Goal: Task Accomplishment & Management: Use online tool/utility

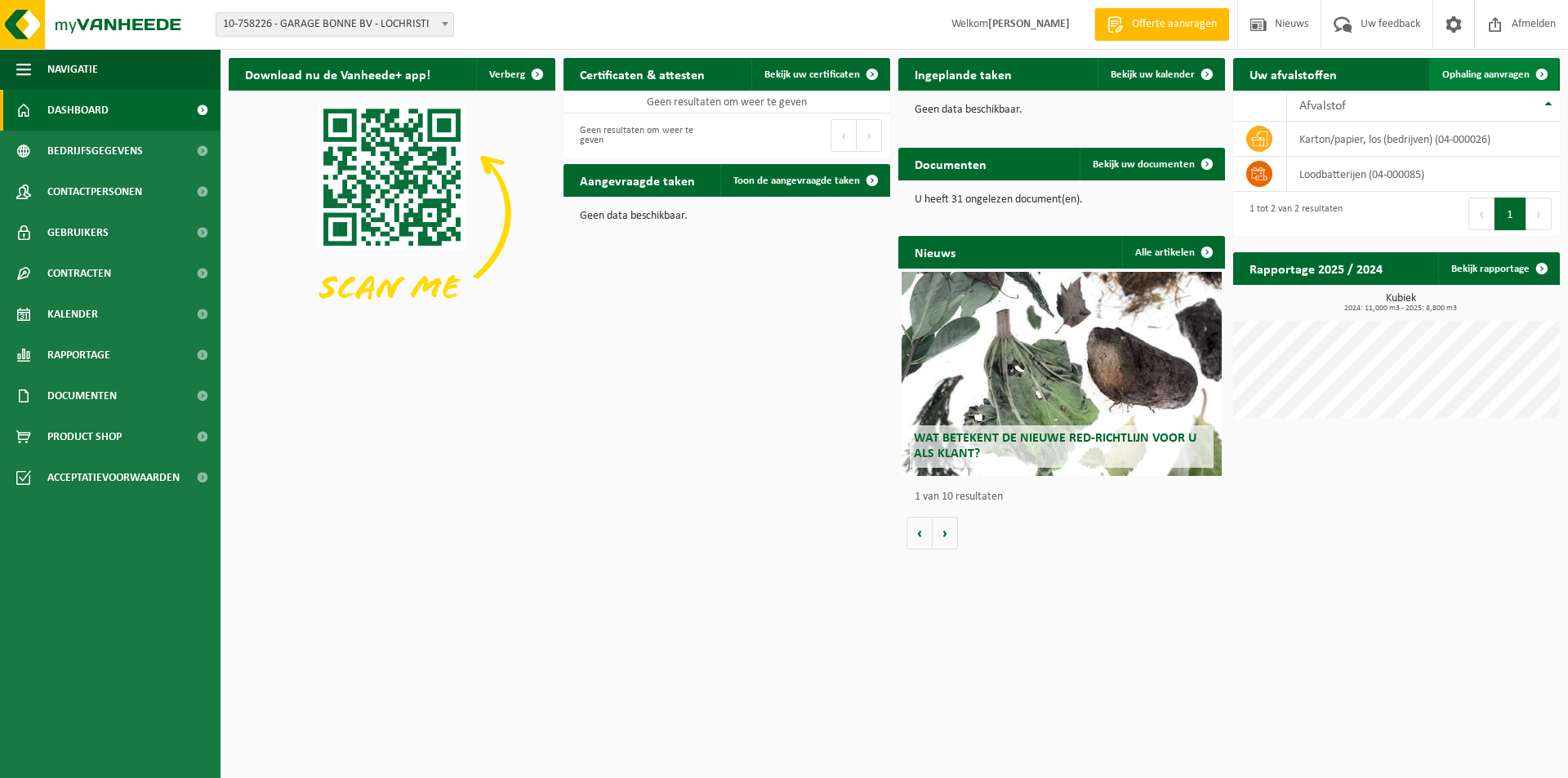
click at [1469, 71] on span "Ophaling aanvragen" at bounding box center [1485, 75] width 87 height 11
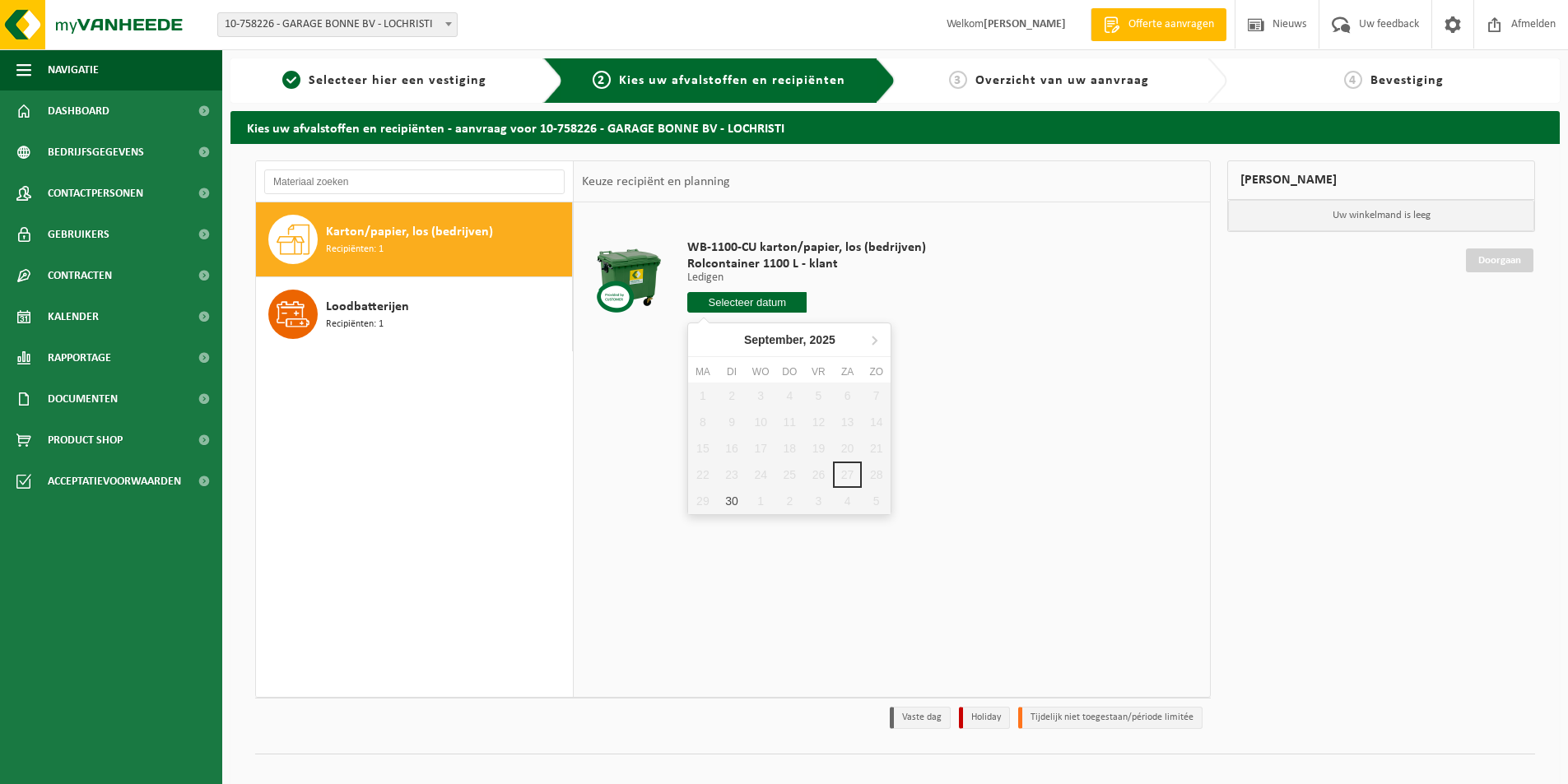
click at [727, 299] on input "text" at bounding box center [747, 302] width 119 height 21
click at [731, 498] on div "30" at bounding box center [731, 501] width 29 height 26
type input "Van 2025-09-30"
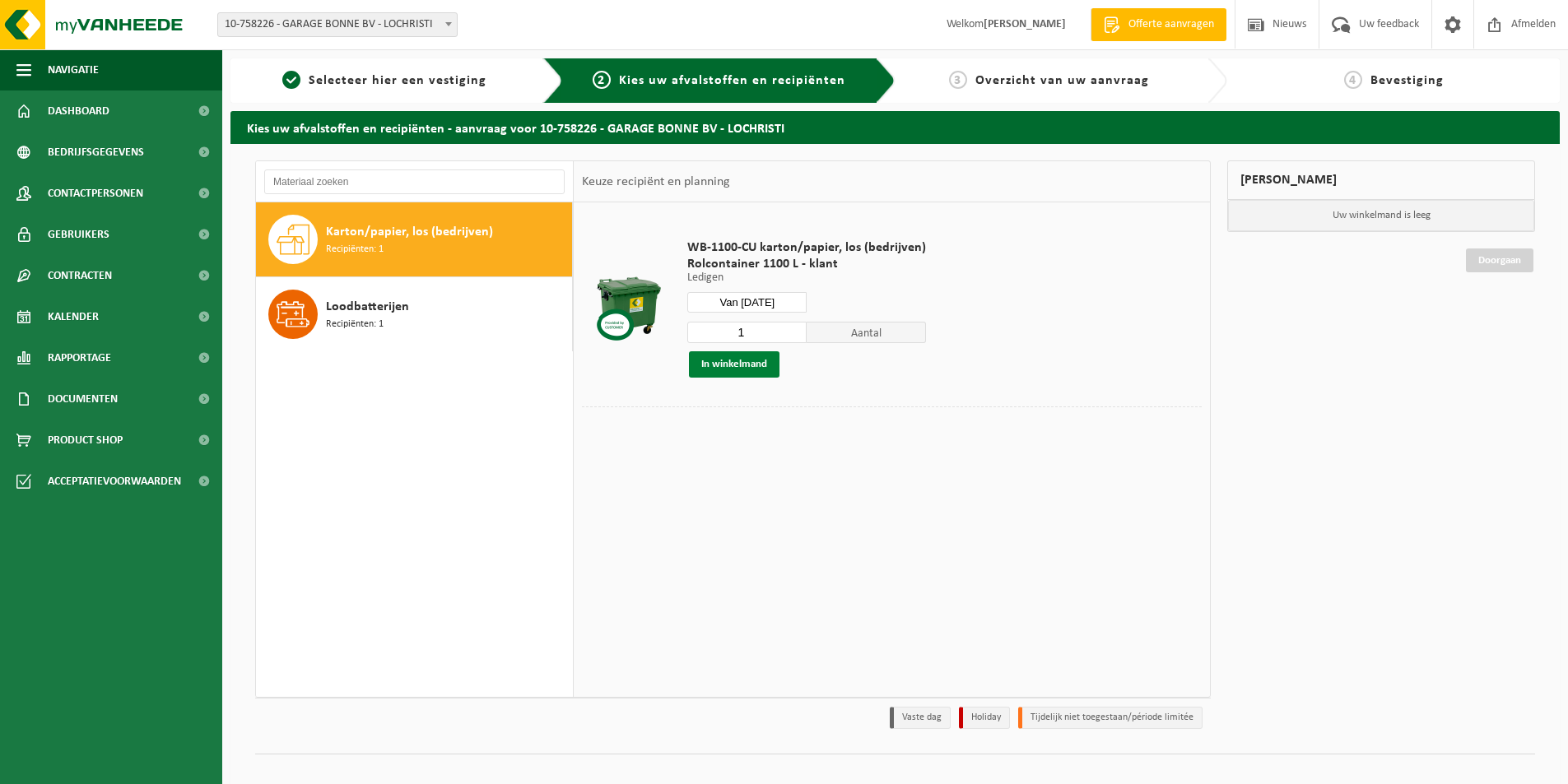
click at [739, 362] on button "In winkelmand" at bounding box center [734, 365] width 90 height 26
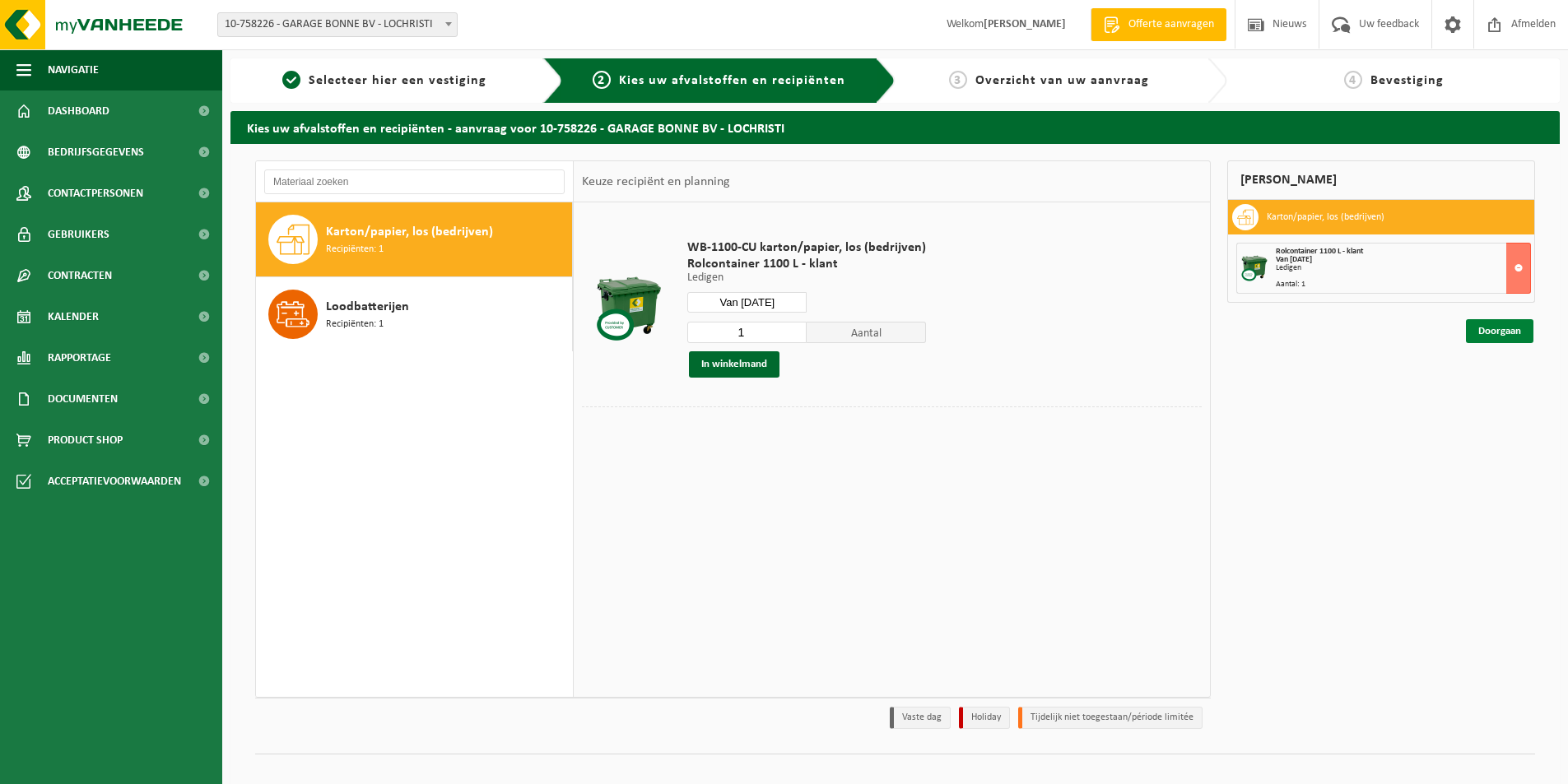
click at [1503, 326] on link "Doorgaan" at bounding box center [1499, 331] width 68 height 24
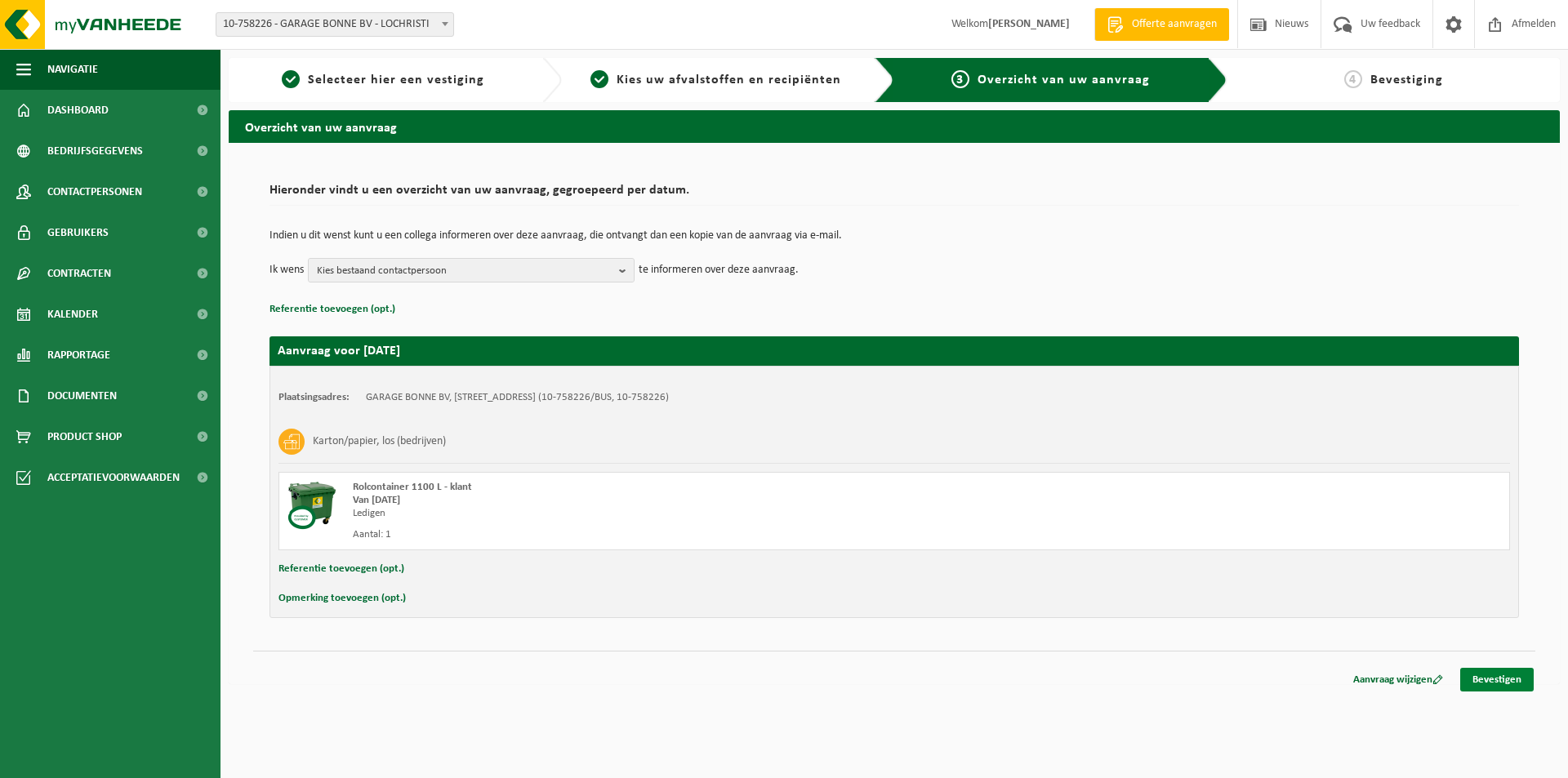
click at [1486, 680] on link "Bevestigen" at bounding box center [1497, 680] width 74 height 24
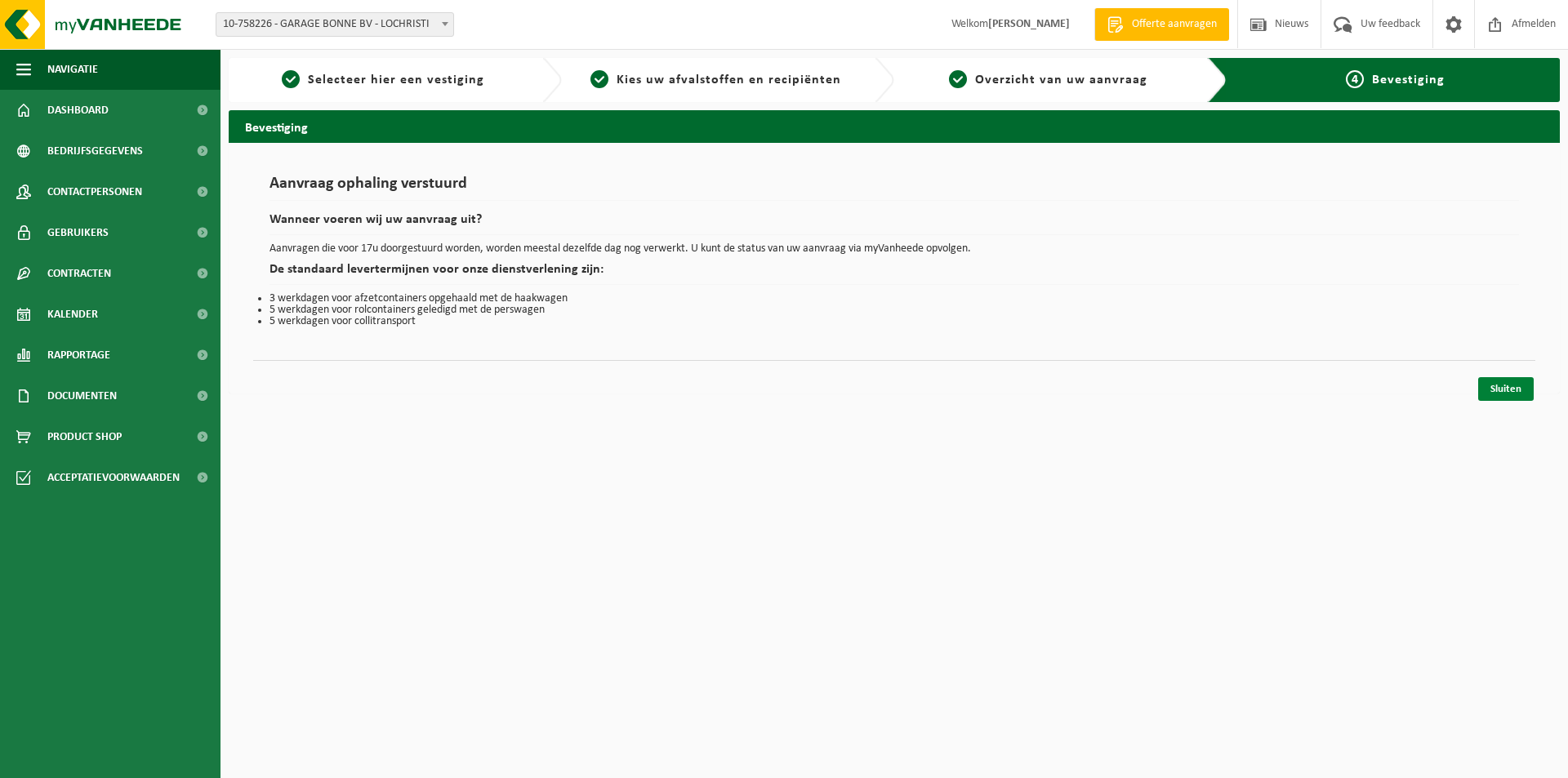
click at [1506, 390] on link "Sluiten" at bounding box center [1506, 389] width 56 height 24
